Goal: Information Seeking & Learning: Check status

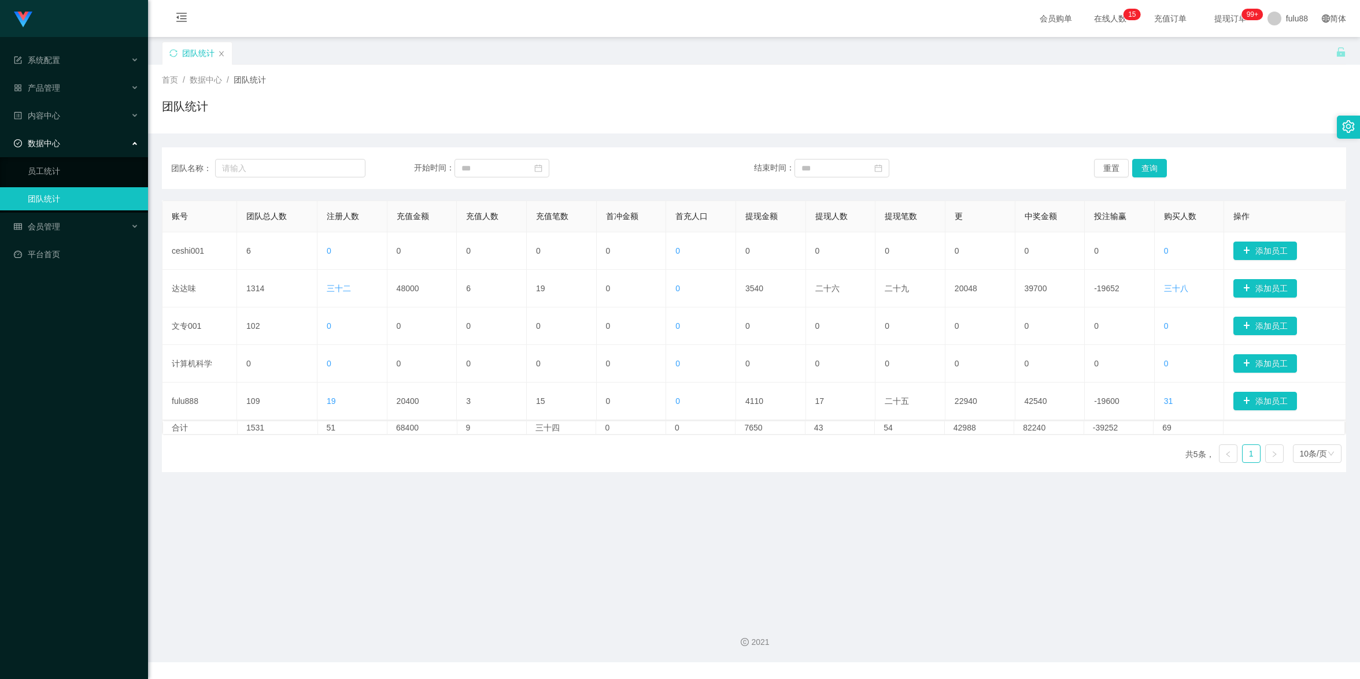
click at [960, 32] on div "会员购单 在线人数 0 1 2 3 4 5 6 7 8 9 0 1 2 3 4 5 6 7 8 9 0 1 2 3 4 5 6 7 8 9 0 1 2 3 4…" at bounding box center [754, 19] width 1212 height 38
click at [1093, 611] on div "2021" at bounding box center [754, 636] width 1212 height 54
click at [1083, 572] on main "关闭门户 关闭右侧 关闭其他 刷新页面 团队统计 首页 / 数据中心 / 团队统计 / 团队统计 团队名称： 开始时间： 结束时间： 重置 查询 账号 团队总…" at bounding box center [754, 323] width 1212 height 572
click at [1083, 569] on main "关闭门户 关闭右侧 关闭其他 刷新页面 团队统计 首页 / 数据中心 / 团队统计 / 团队统计 团队名称： 开始时间： 结束时间： 重置 查询 账号 团队总…" at bounding box center [754, 323] width 1212 height 572
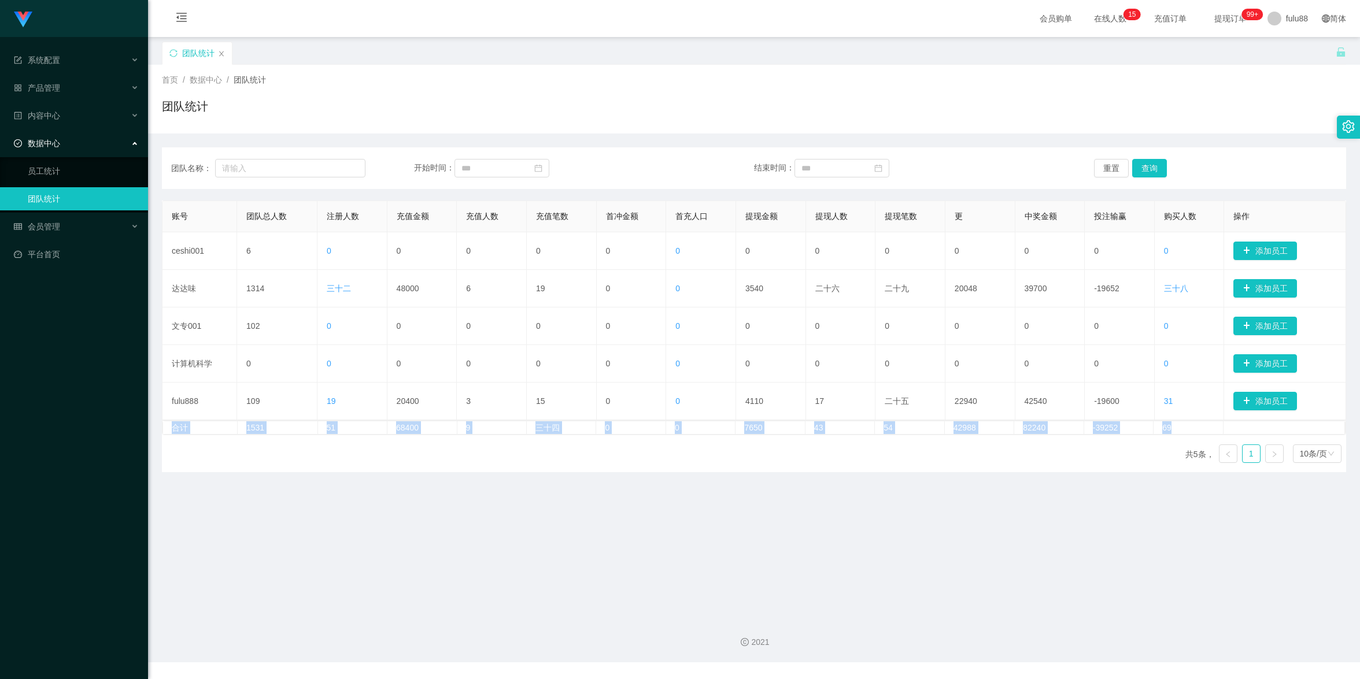
click at [1060, 528] on main "关闭门户 关闭右侧 关闭其他 刷新页面 团队统计 首页 / 数据中心 / 团队统计 / 团队统计 团队名称： 开始时间： 结束时间： 重置 查询 账号 团队总…" at bounding box center [754, 323] width 1212 height 572
click at [1159, 572] on main "关闭门户 关闭右侧 关闭其他 刷新页面 团队统计 首页 / 数据中心 / 团队统计 / 团队统计 团队名称： 开始时间： 结束时间： 重置 查询 账号 团队总…" at bounding box center [754, 323] width 1212 height 572
click at [1160, 572] on main "关闭门户 关闭右侧 关闭其他 刷新页面 团队统计 首页 / 数据中心 / 团队统计 / 团队统计 团队名称： 开始时间： 结束时间： 重置 查询 账号 团队总…" at bounding box center [754, 323] width 1212 height 572
click at [176, 521] on main "关闭门户 关闭右侧 关闭其他 刷新页面 团队统计 首页 / 数据中心 / 团队统计 / 团队统计 团队名称： 开始时间： 结束时间： 重置 查询 账号 团队总…" at bounding box center [754, 323] width 1212 height 572
click at [1183, 526] on main "关闭门户 关闭右侧 关闭其他 刷新页面 团队统计 首页 / 数据中心 / 团队统计 / 团队统计 团队名称： 开始时间： 结束时间： 重置 查询 账号 团队总…" at bounding box center [754, 323] width 1212 height 572
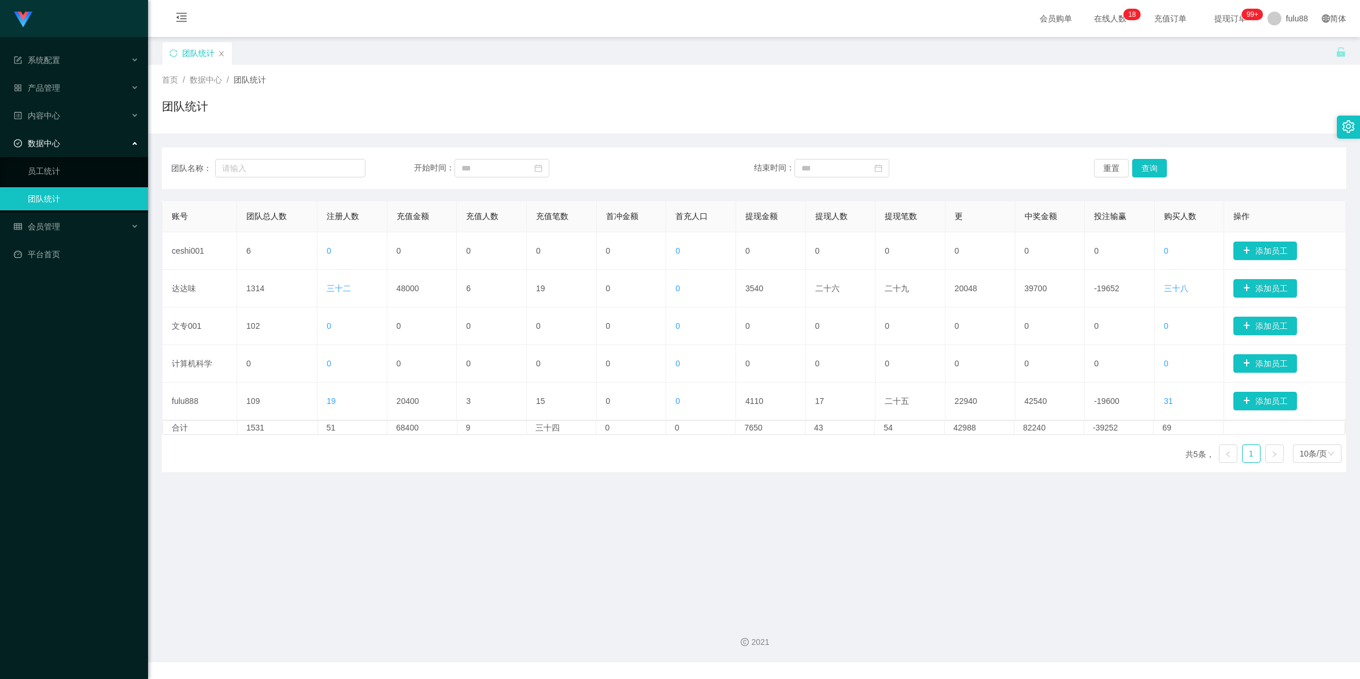
click at [1190, 77] on div "首页 / 数据中心 / 团队统计 /" at bounding box center [754, 80] width 1184 height 12
click at [1147, 161] on button "查询" at bounding box center [1149, 168] width 35 height 18
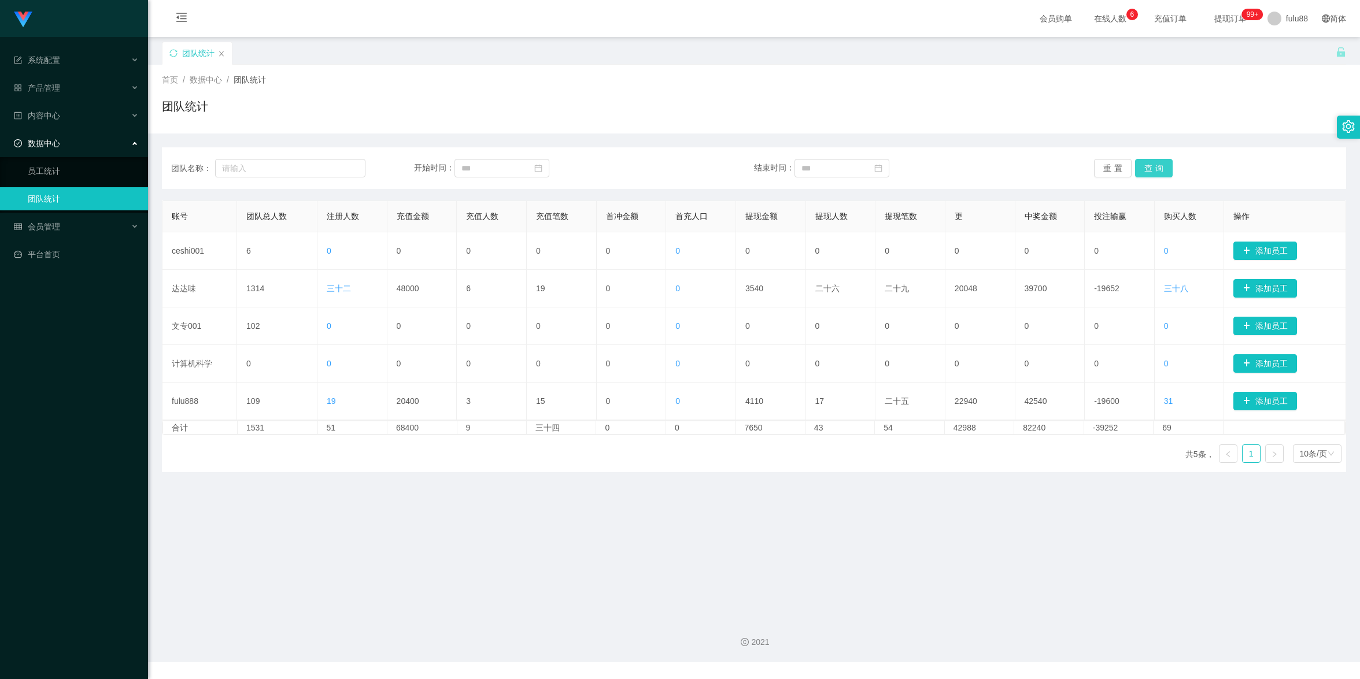
click at [1155, 168] on button "查询" at bounding box center [1154, 168] width 38 height 18
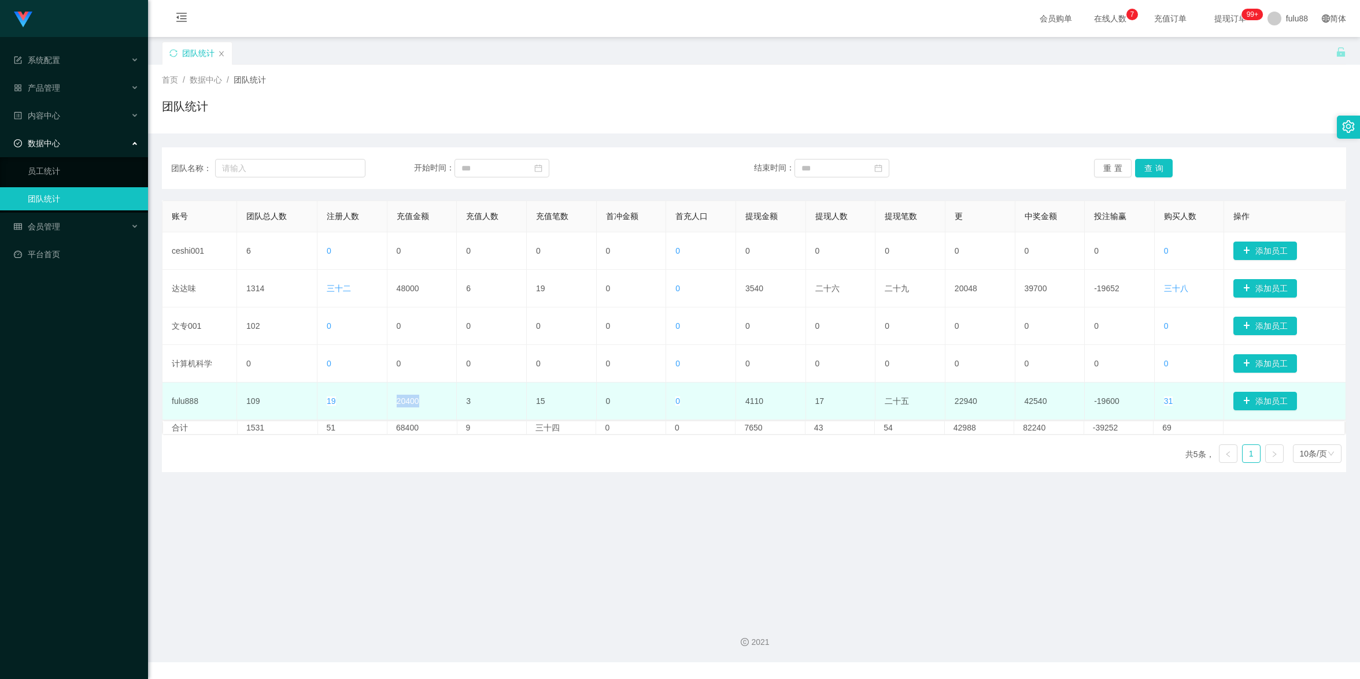
drag, startPoint x: 377, startPoint y: 398, endPoint x: 441, endPoint y: 405, distance: 64.0
click at [441, 405] on tr "fulu888 109 19 20400 3 15 0 0 4110 17 二十五 22940 42540 -19600 31 添加员工" at bounding box center [753, 402] width 1183 height 38
click at [413, 401] on font "20400" at bounding box center [408, 401] width 23 height 9
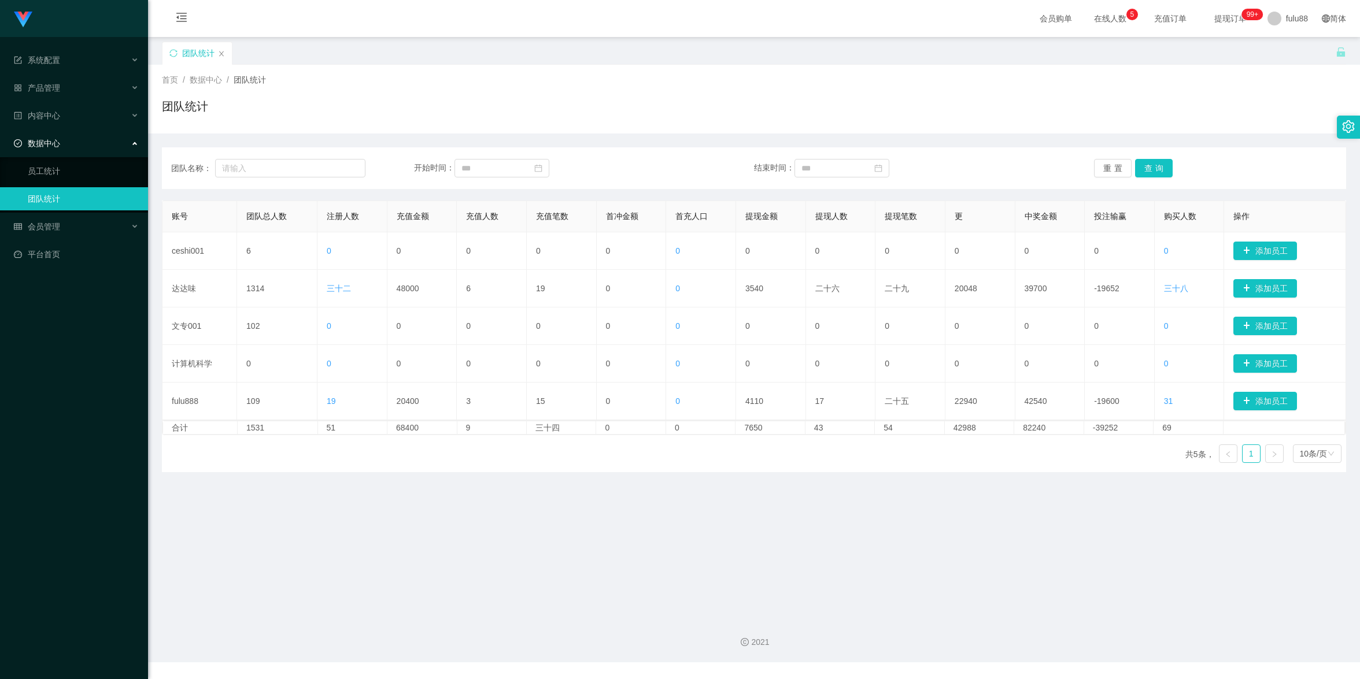
click at [1251, 158] on div "团队名称： 开始时间： 结束时间： 重置 查询" at bounding box center [754, 168] width 1184 height 42
